Goal: Obtain resource: Obtain resource

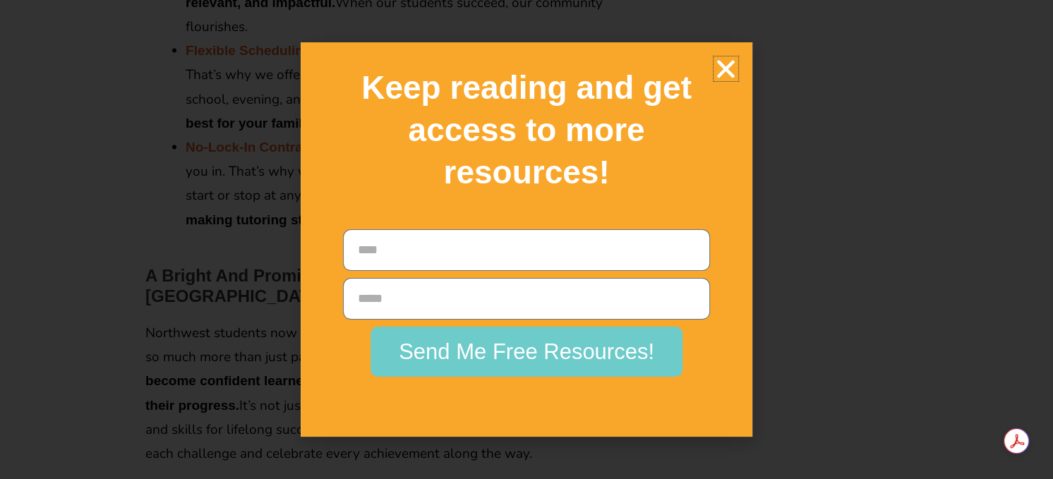
scroll to position [2455, 0]
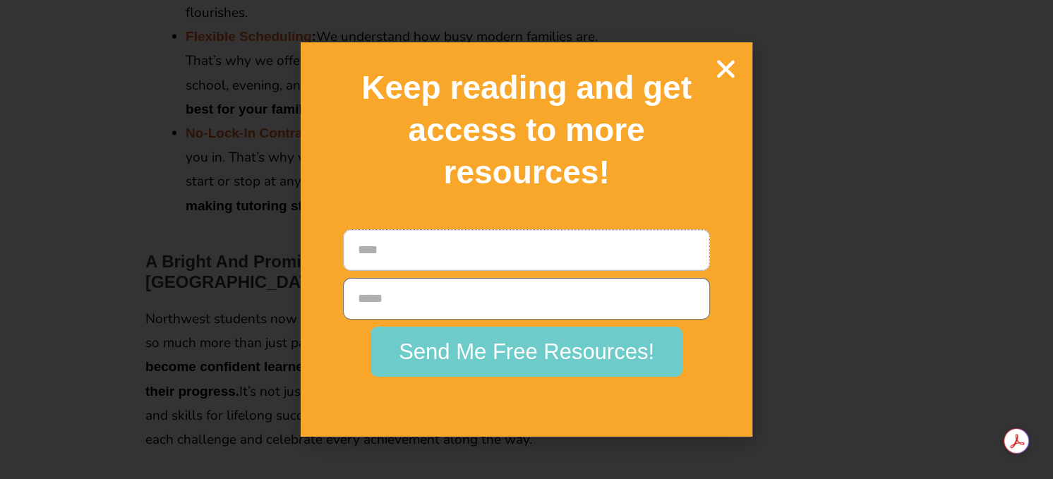
click at [533, 255] on input "Name" at bounding box center [526, 250] width 367 height 42
type input "******"
type input "**********"
click at [509, 357] on span "Send Me Free Resources!" at bounding box center [526, 352] width 255 height 22
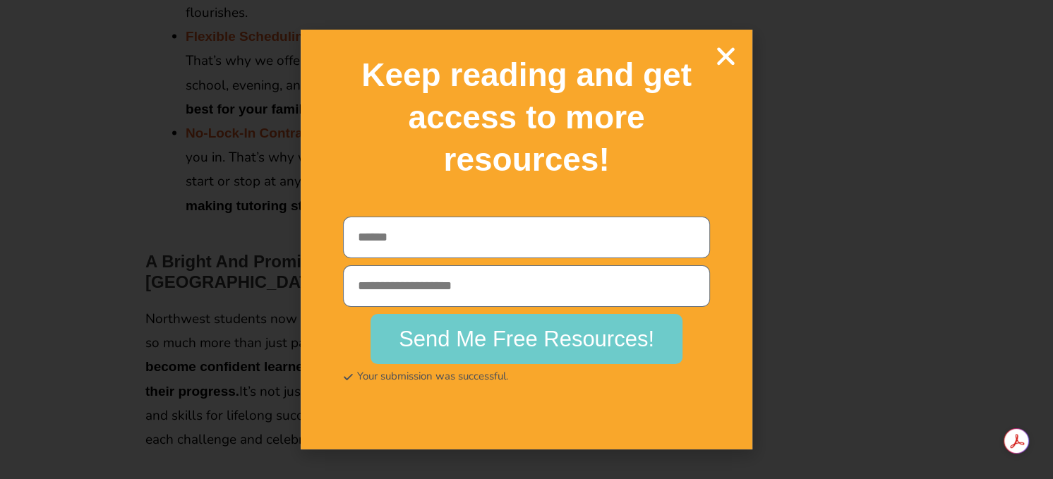
click at [728, 57] on icon "Close" at bounding box center [725, 56] width 25 height 25
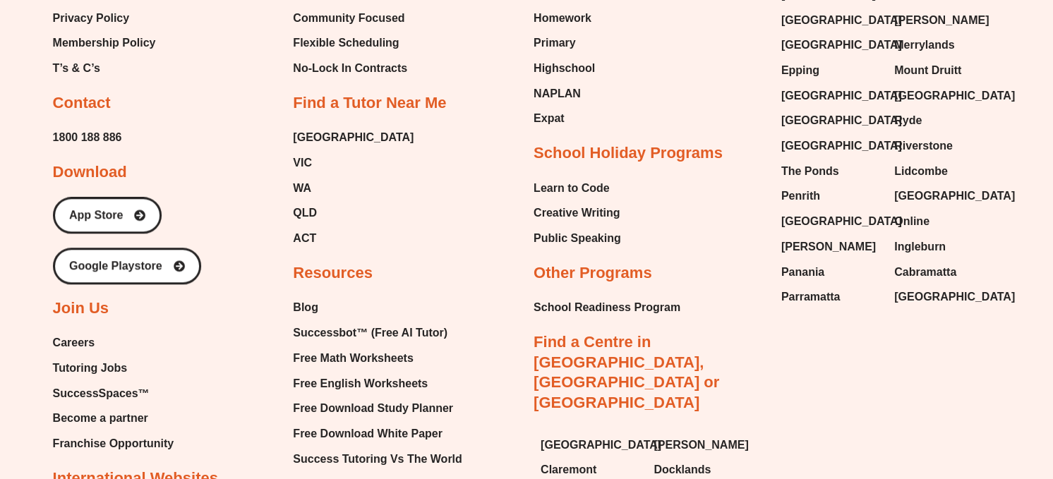
scroll to position [5503, 0]
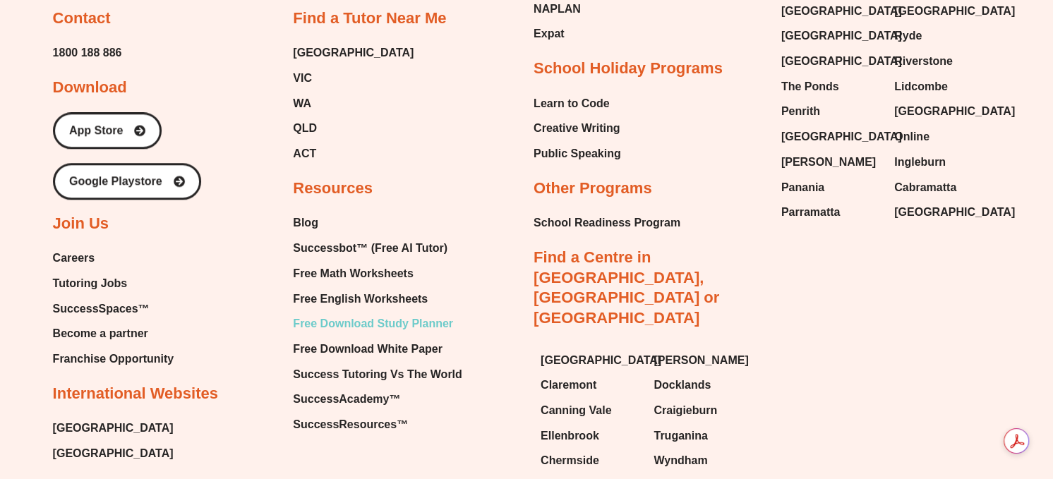
click at [402, 313] on span "Free Download Study Planner" at bounding box center [373, 323] width 160 height 21
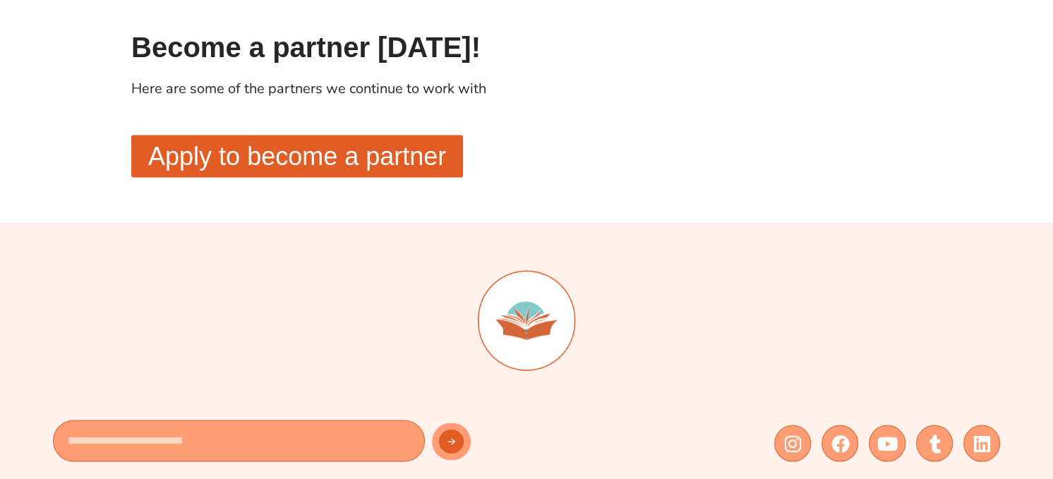
scroll to position [2145, 0]
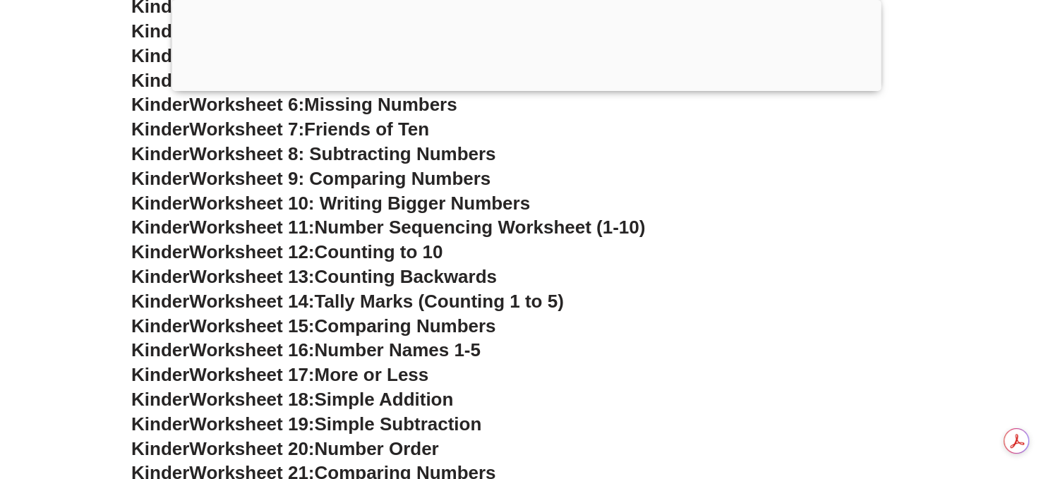
scroll to position [909, 0]
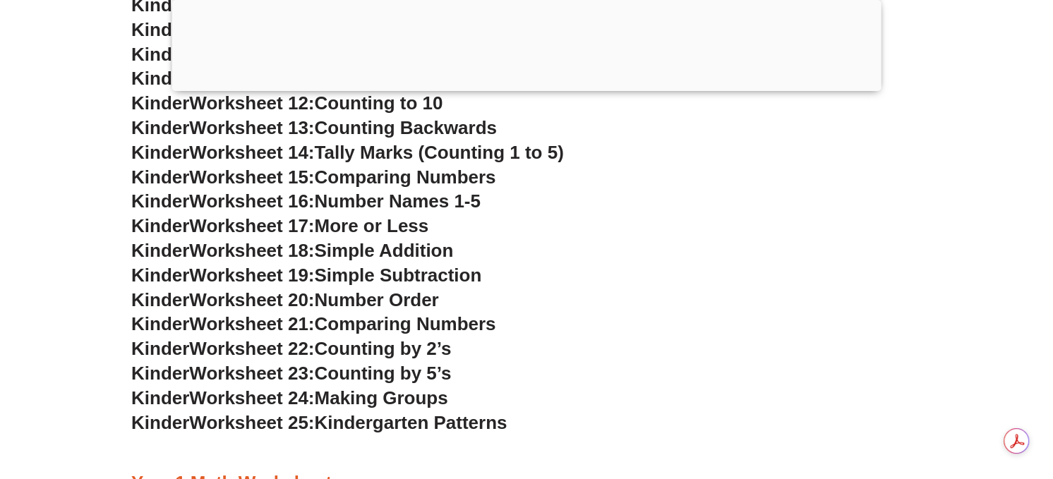
click at [256, 204] on span "Worksheet 16:" at bounding box center [251, 200] width 125 height 21
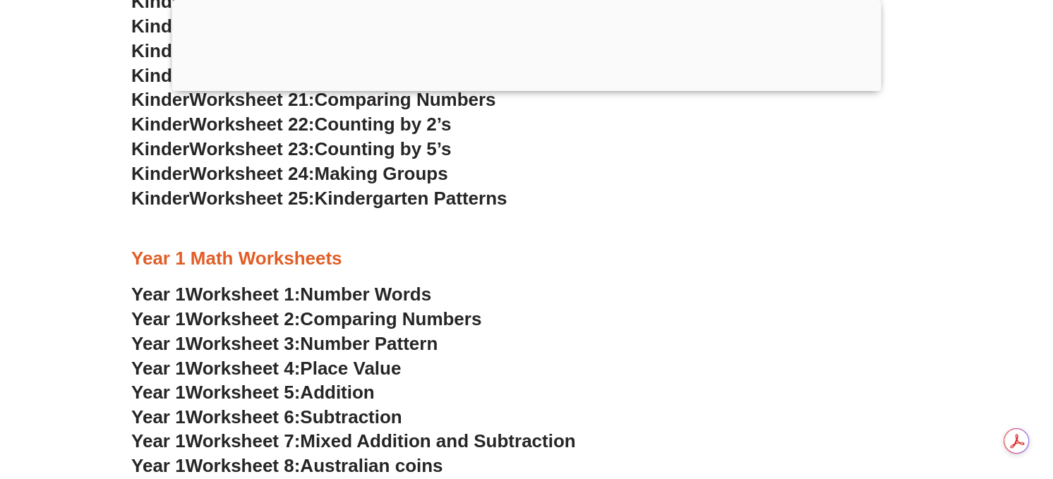
scroll to position [1135, 0]
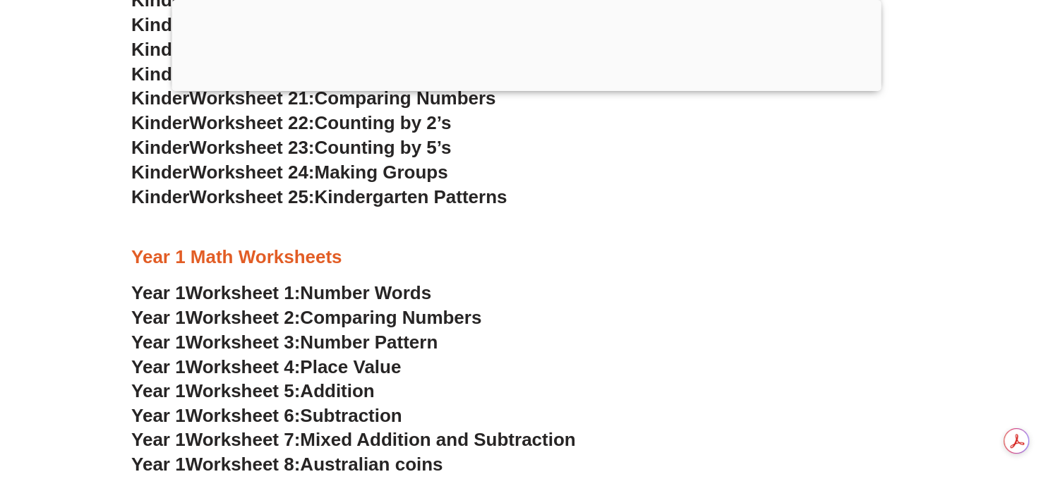
drag, startPoint x: 320, startPoint y: 254, endPoint x: 356, endPoint y: 309, distance: 65.4
click at [356, 309] on div "Kindergarten Math Worksheets Kinder Worksheet 1: Trading & Coloring Numbers Kin…" at bounding box center [526, 276] width 804 height 1855
click at [356, 309] on span "Comparing Numbers" at bounding box center [390, 317] width 181 height 21
